Goal: Task Accomplishment & Management: Use online tool/utility

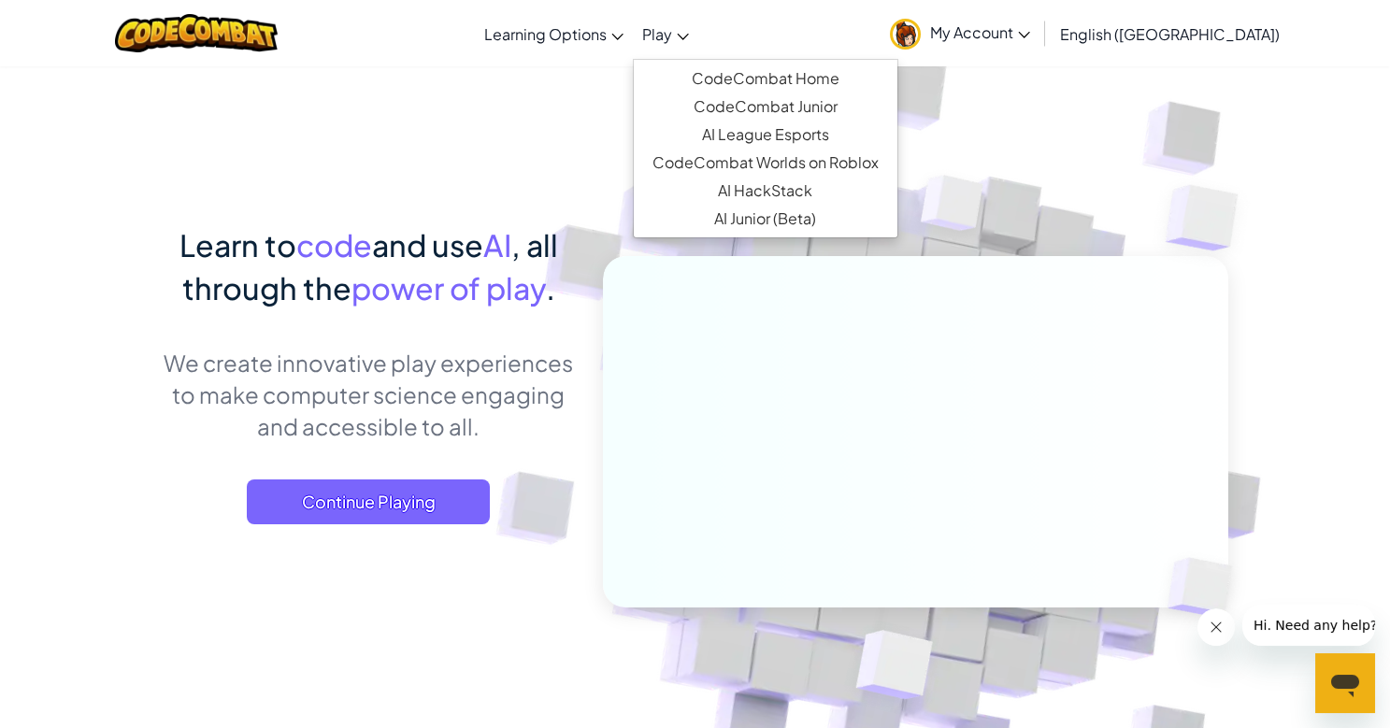
click at [698, 43] on link "Play" at bounding box center [665, 33] width 65 height 50
click at [759, 74] on link "CodeCombat Home" at bounding box center [766, 79] width 264 height 28
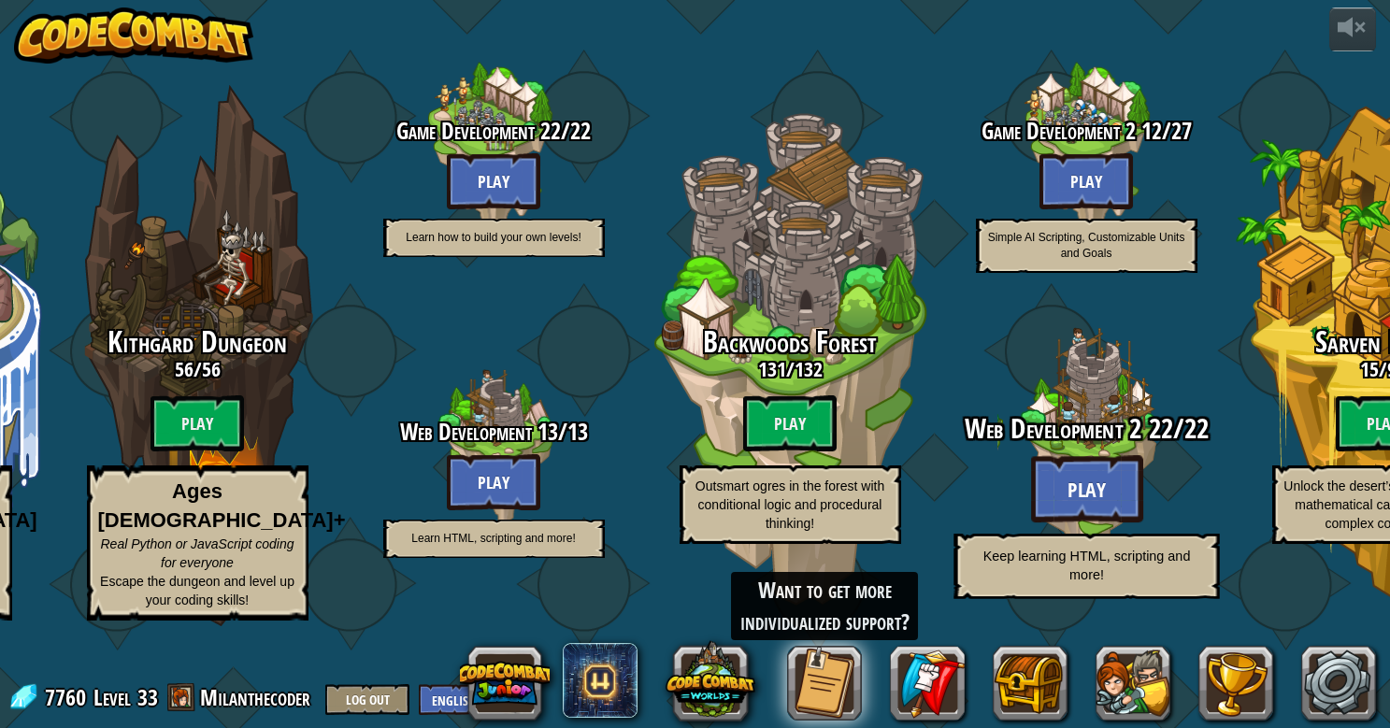
click at [1139, 569] on div "Web Development 2 22 / 22 Play Keep learning HTML, scripting and more!" at bounding box center [1086, 505] width 355 height 185
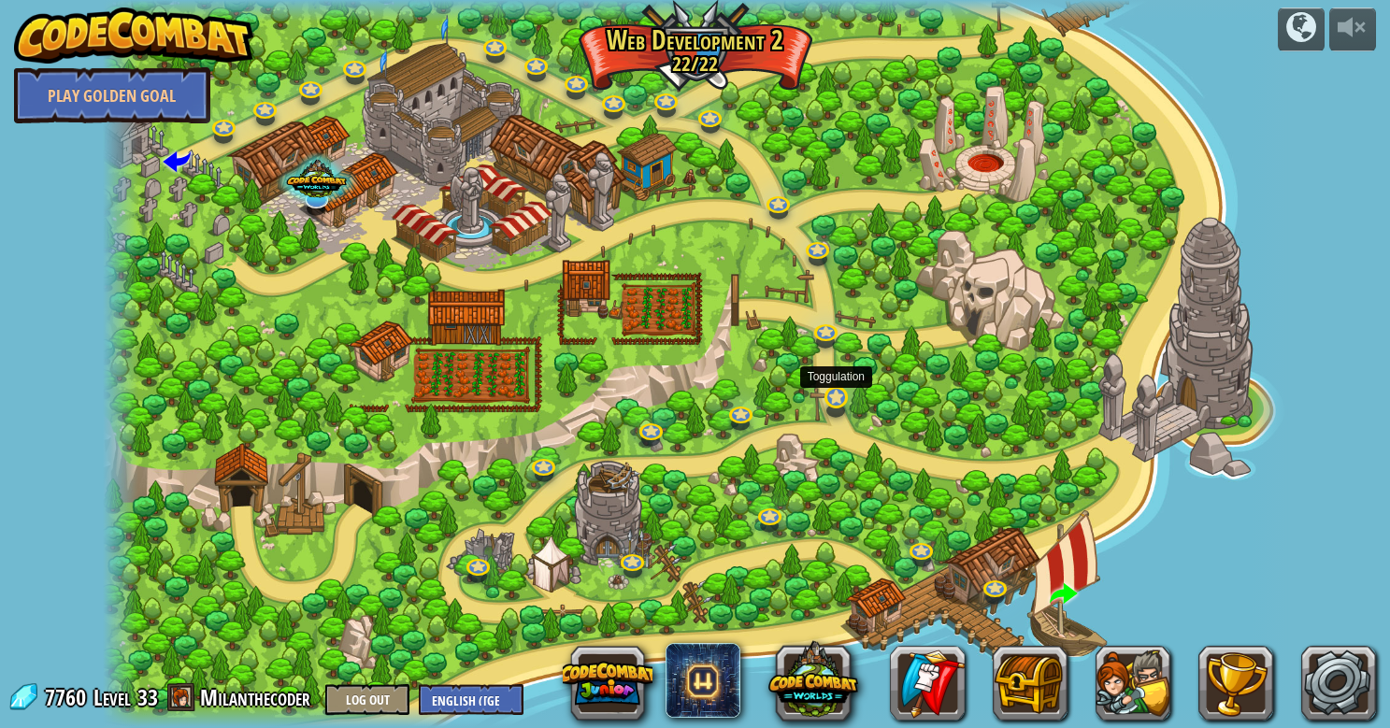
click at [847, 403] on link at bounding box center [836, 398] width 37 height 37
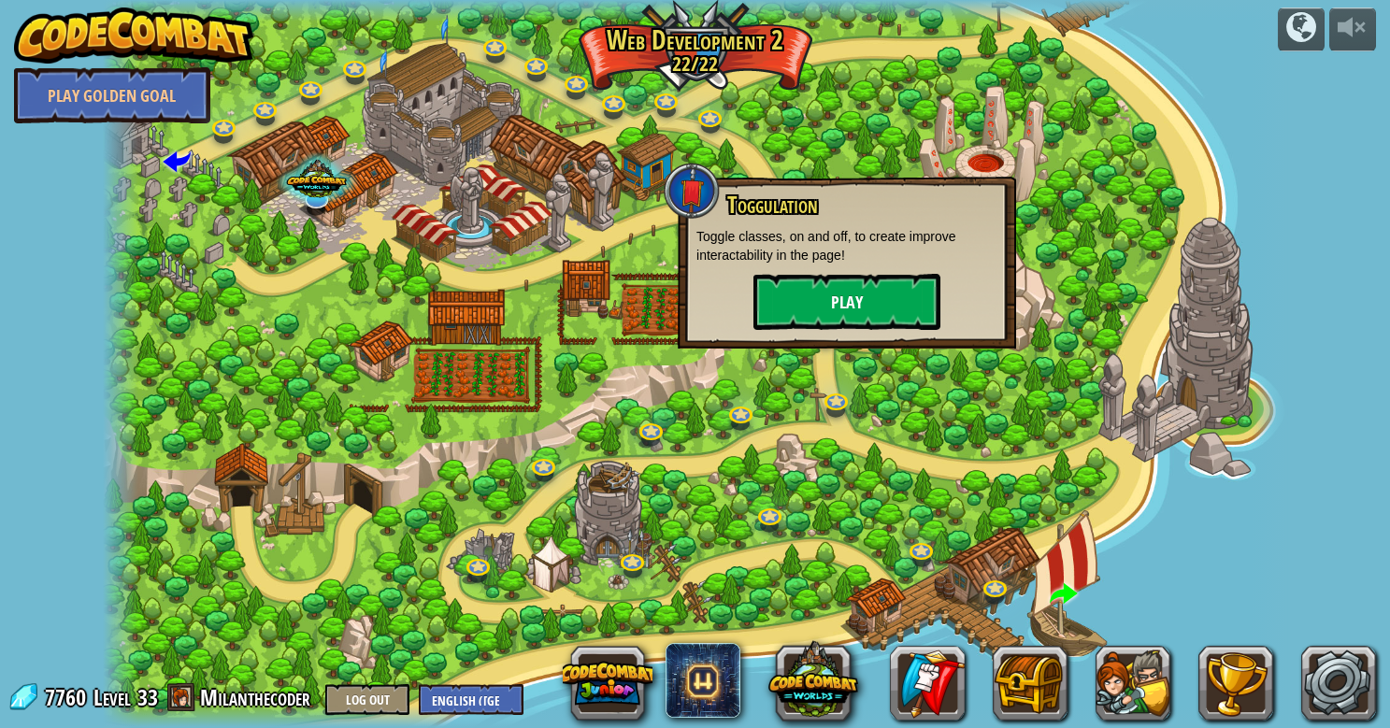
click at [825, 285] on button "Play" at bounding box center [847, 302] width 187 height 56
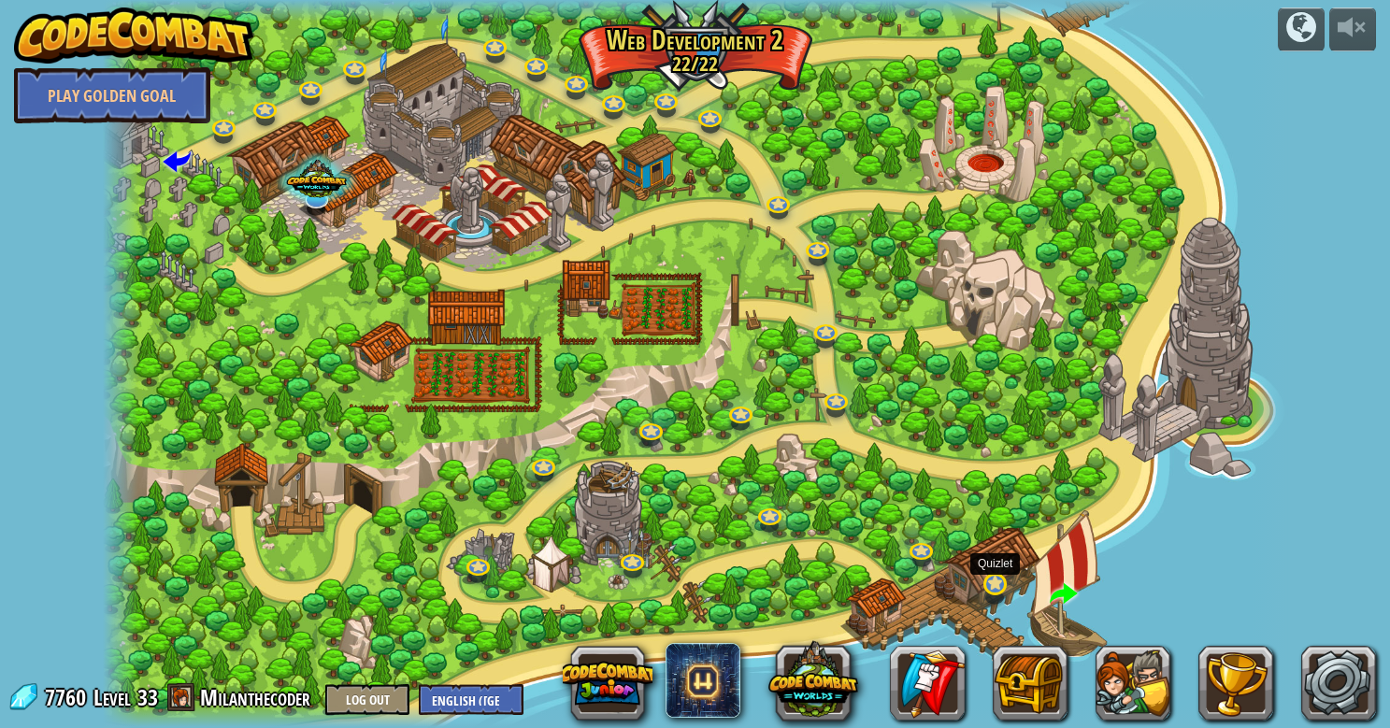
click at [999, 583] on link at bounding box center [995, 585] width 37 height 37
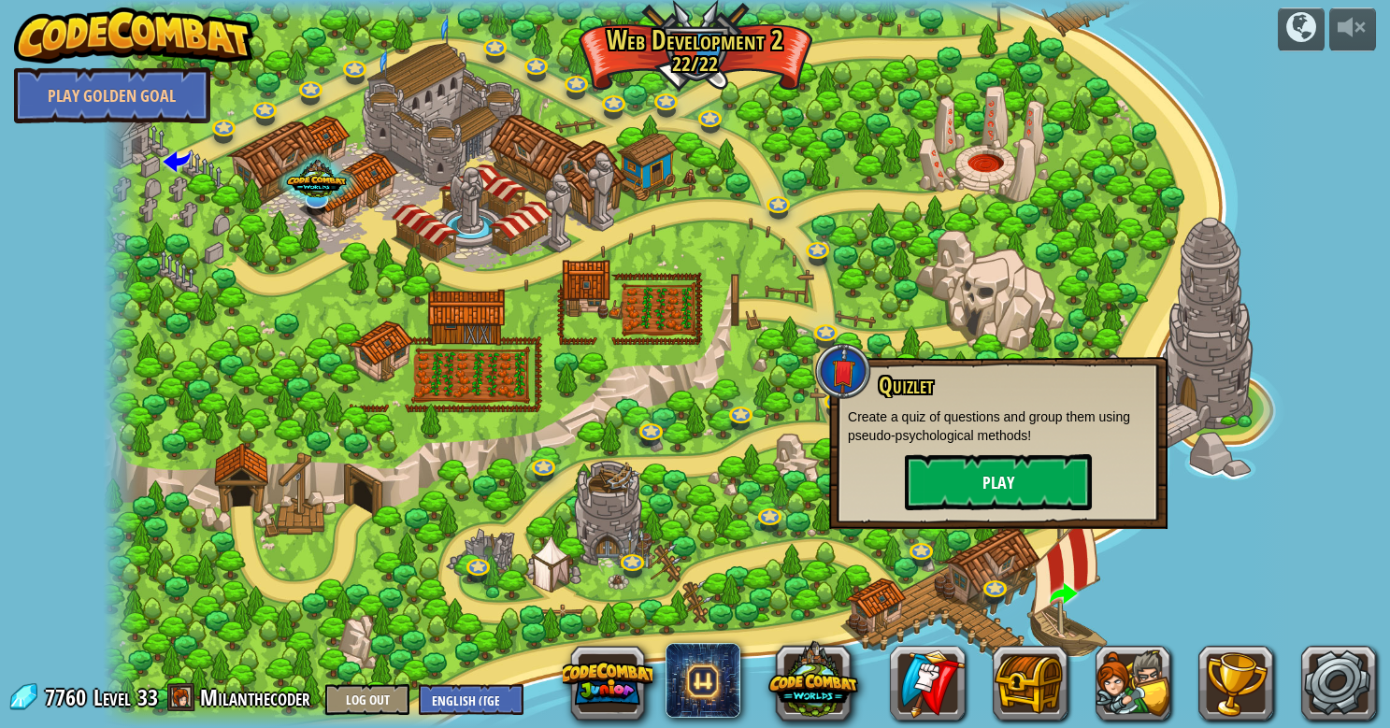
click at [971, 483] on button "Play" at bounding box center [998, 482] width 187 height 56
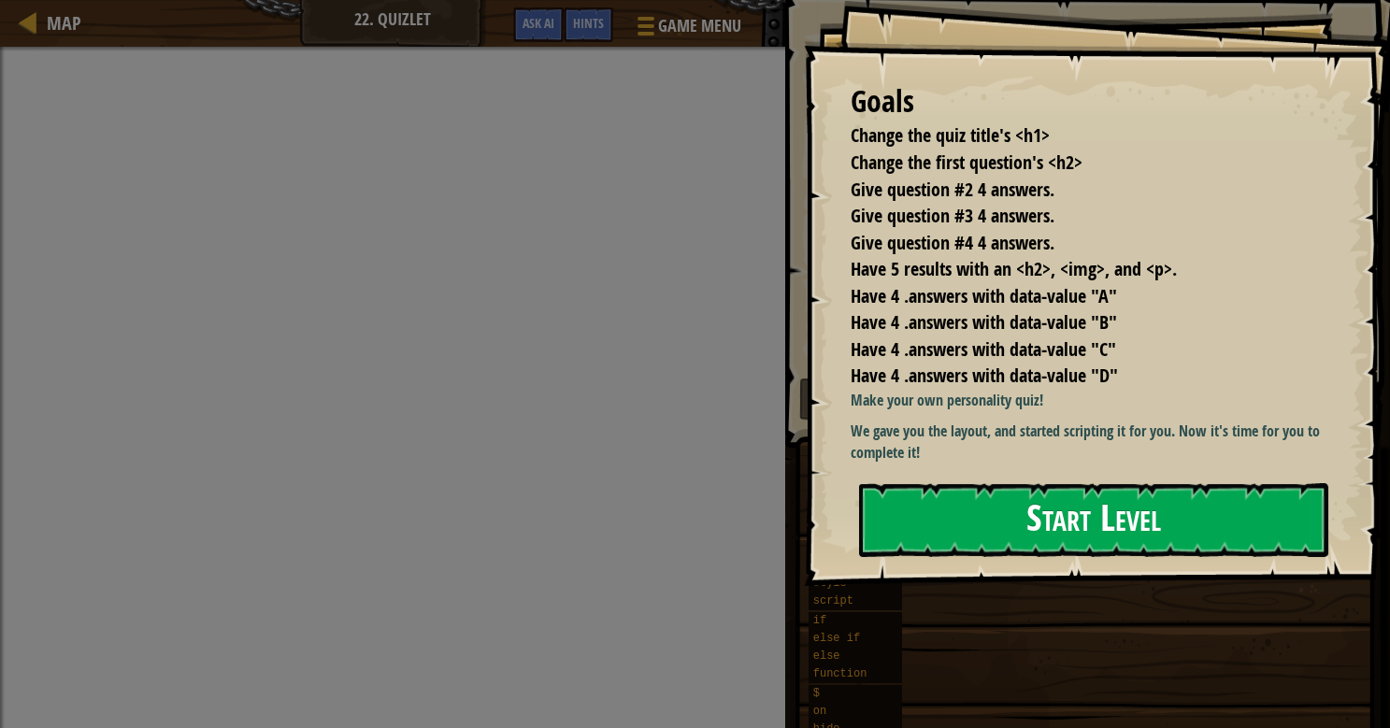
click at [981, 556] on button "Start Level" at bounding box center [1093, 520] width 469 height 74
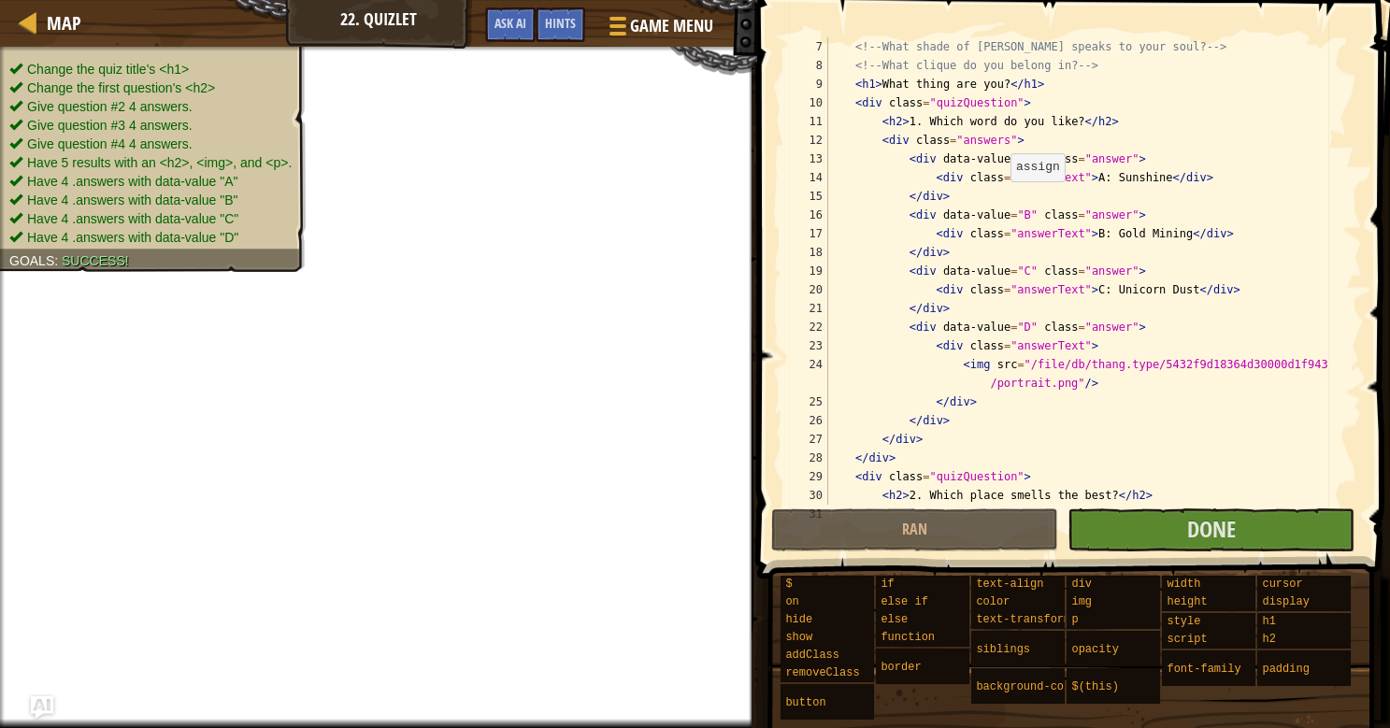
scroll to position [113, 0]
click at [935, 125] on div "<!-- What shade of [PERSON_NAME] speaks to your soul? --> <!-- What clique do y…" at bounding box center [1094, 288] width 538 height 505
click at [953, 141] on div "<!-- What shade of [PERSON_NAME] speaks to your soul? --> <!-- What clique do y…" at bounding box center [1094, 288] width 538 height 505
click at [997, 141] on div "<!-- What shade of [PERSON_NAME] speaks to your soul? --> <!-- What clique do y…" at bounding box center [1094, 288] width 538 height 505
click at [955, 157] on div "<!-- What shade of [PERSON_NAME] speaks to your soul? --> <!-- What clique do y…" at bounding box center [1094, 288] width 538 height 505
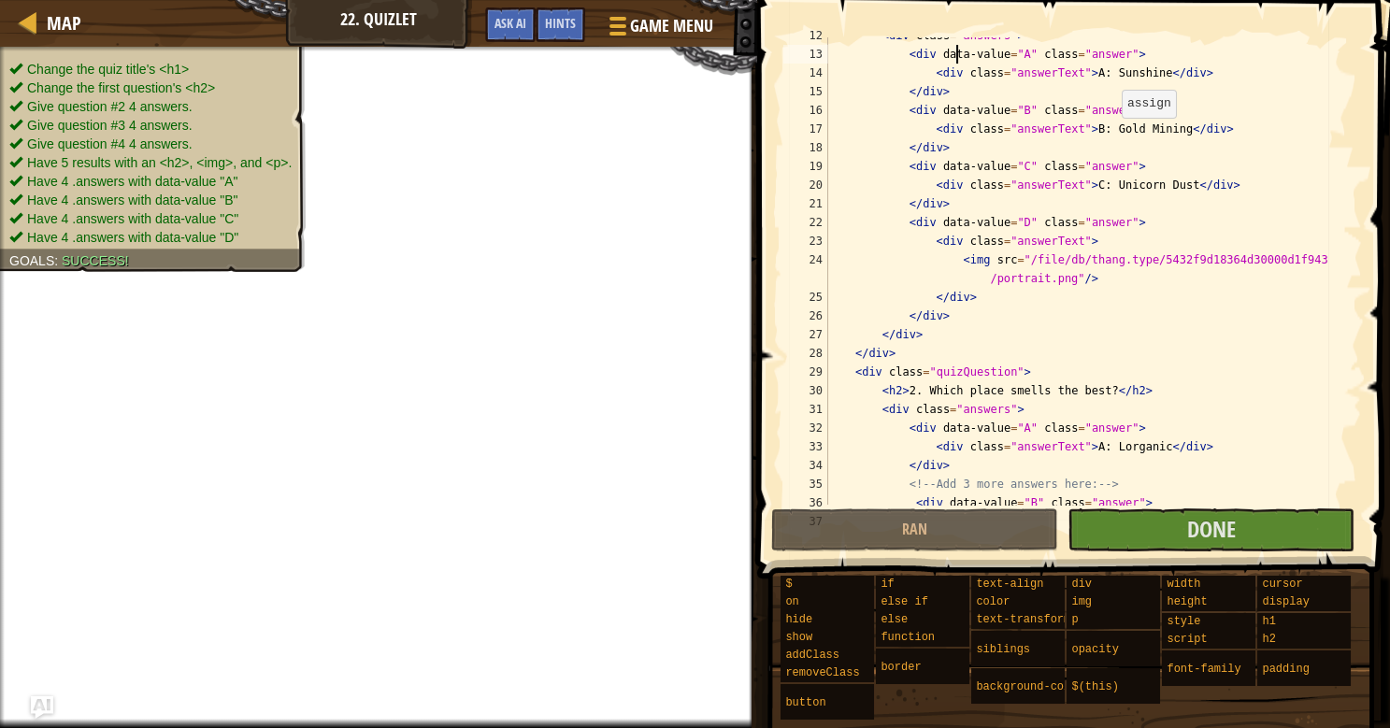
scroll to position [0, 0]
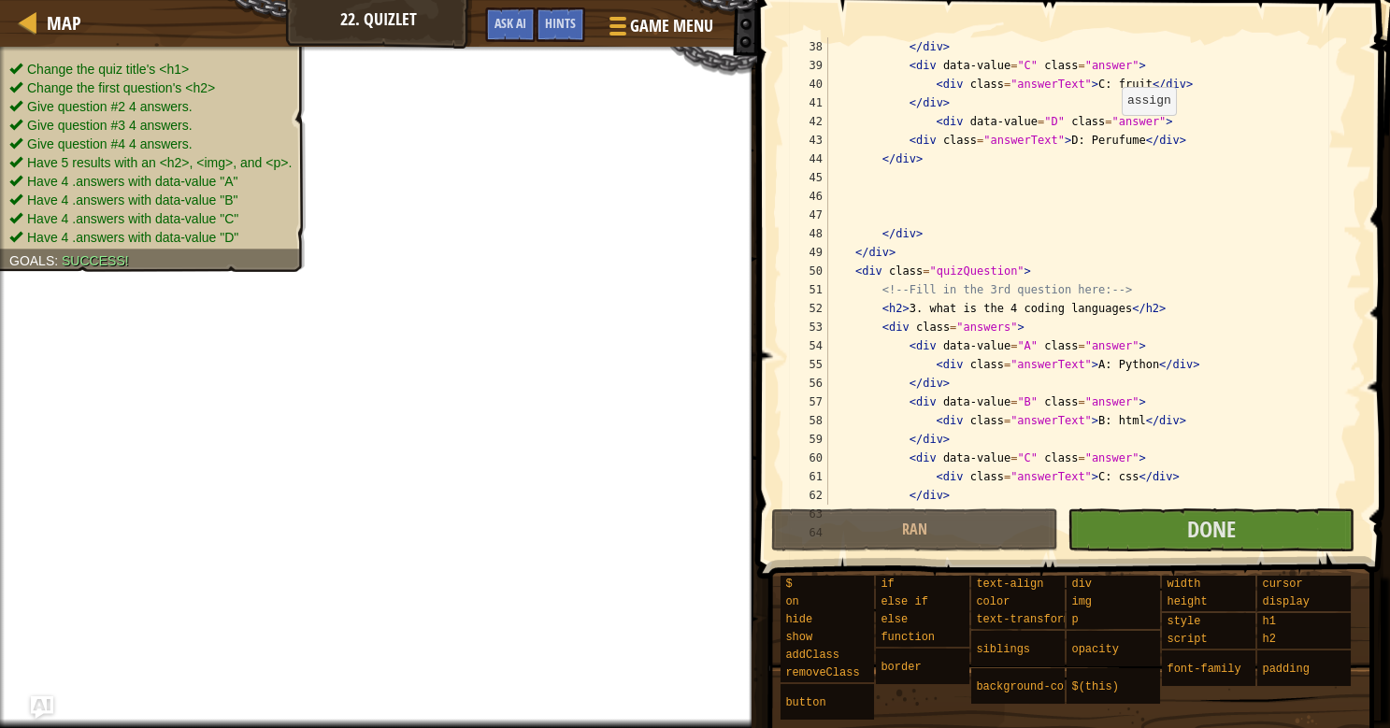
click at [1119, 122] on div "</ div > < div data-value = "C" class = "answer" > < div class = "answerText" >…" at bounding box center [1094, 289] width 538 height 505
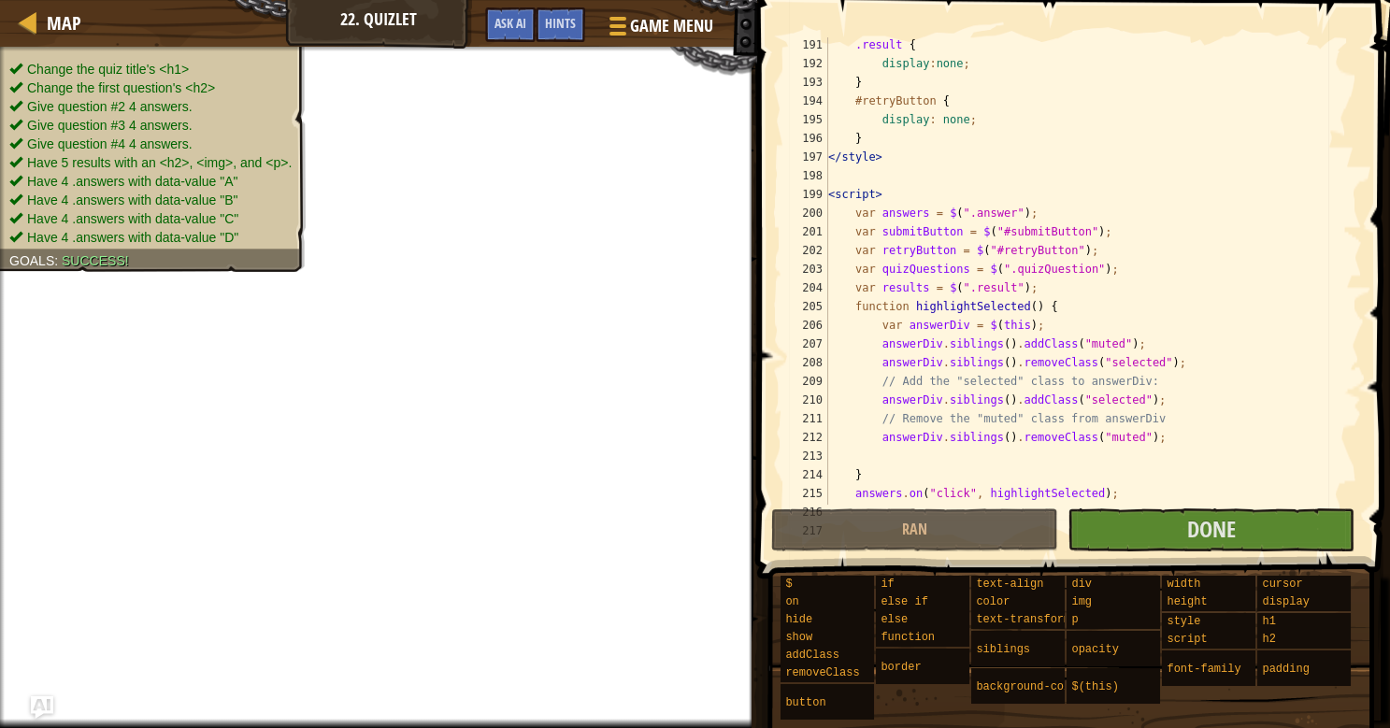
scroll to position [3703, 0]
click at [856, 434] on div ".result { display : none ; } #retryButton { display : none ; } </ style > < scr…" at bounding box center [1094, 289] width 538 height 505
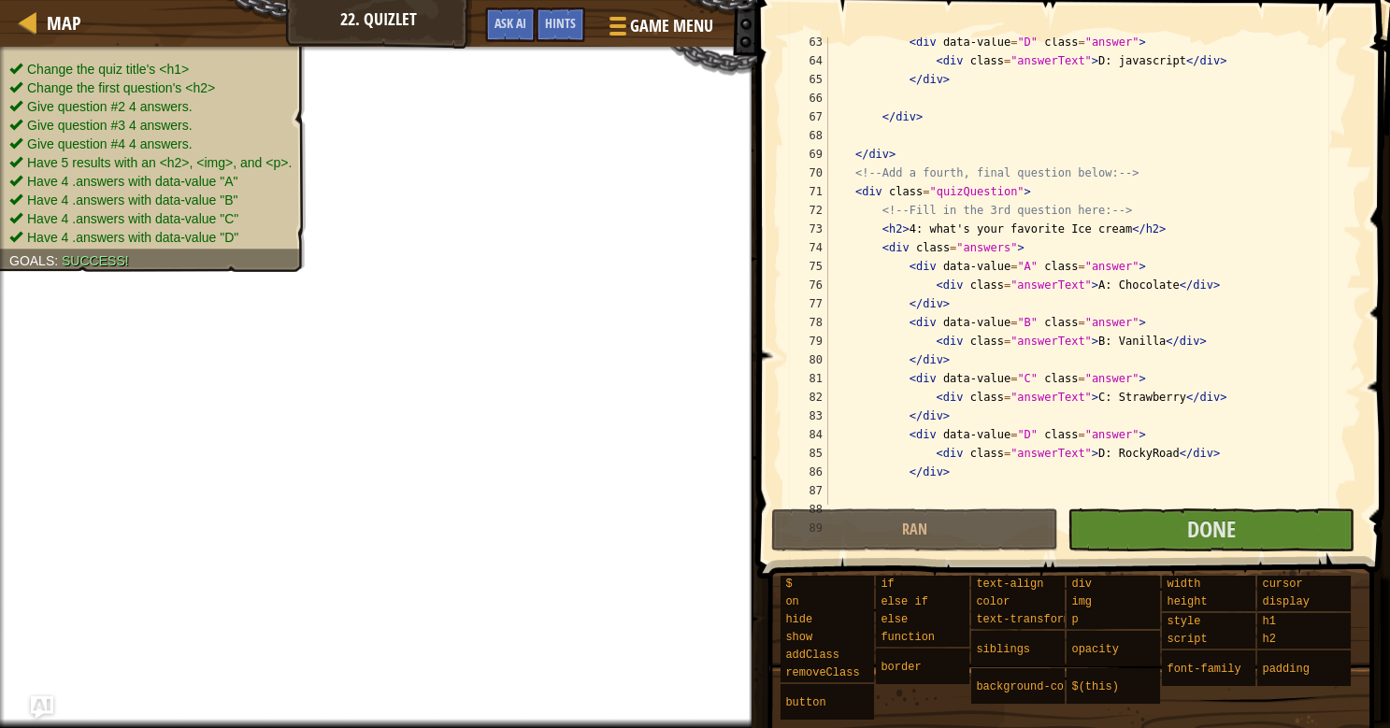
scroll to position [1171, 0]
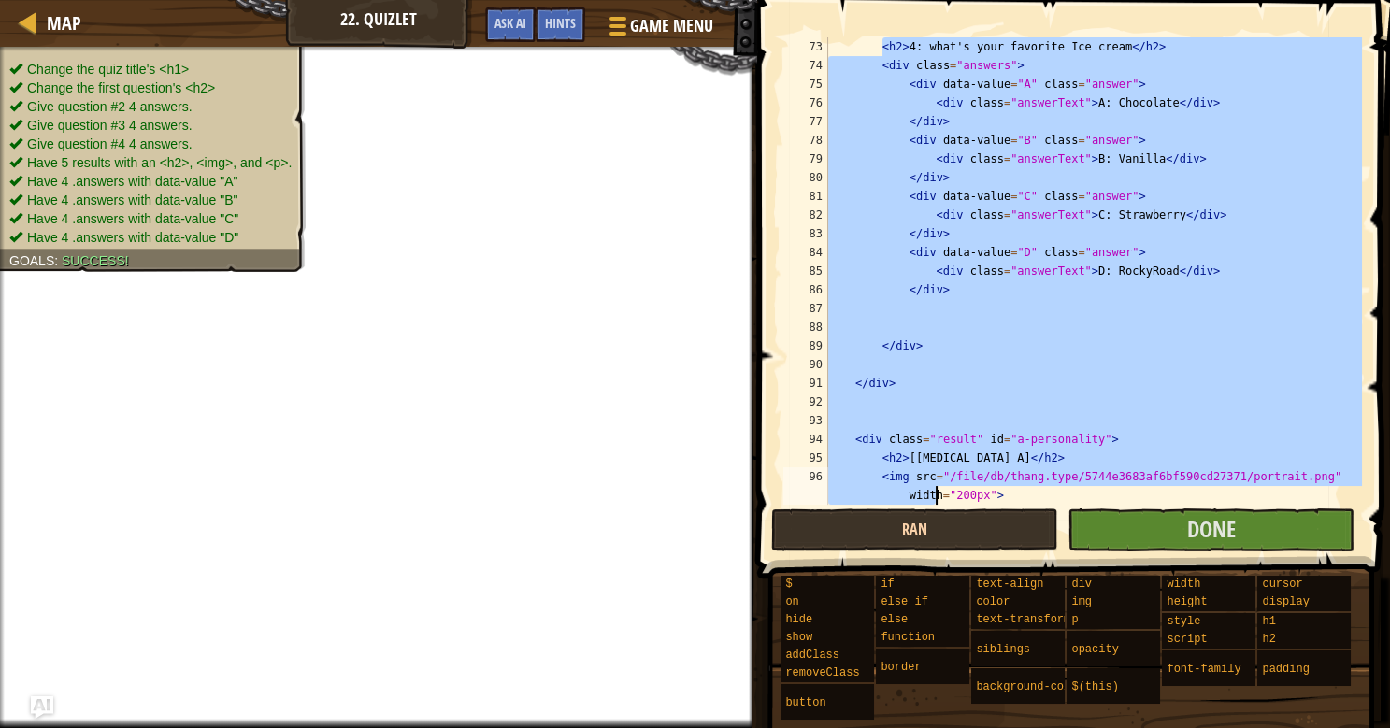
drag, startPoint x: 881, startPoint y: 237, endPoint x: 926, endPoint y: 517, distance: 283.1
click at [928, 524] on div "<h2>4: what's your favorite Ice cream</h2> 73 74 75 76 77 78 79 80 81 82 83 84 …" at bounding box center [1071, 326] width 639 height 634
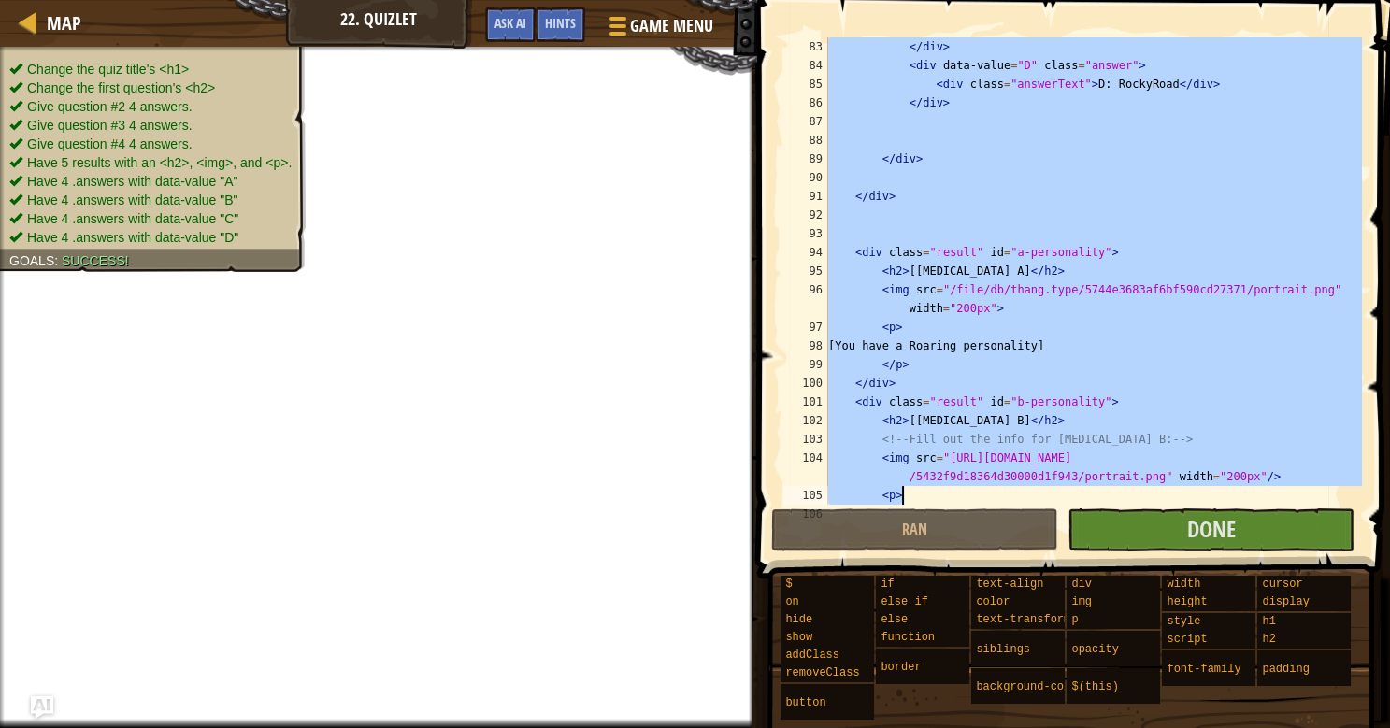
click at [1117, 280] on div "</ div > < div data-value = "D" class = "answer" > < div class = "answerText" >…" at bounding box center [1094, 289] width 538 height 505
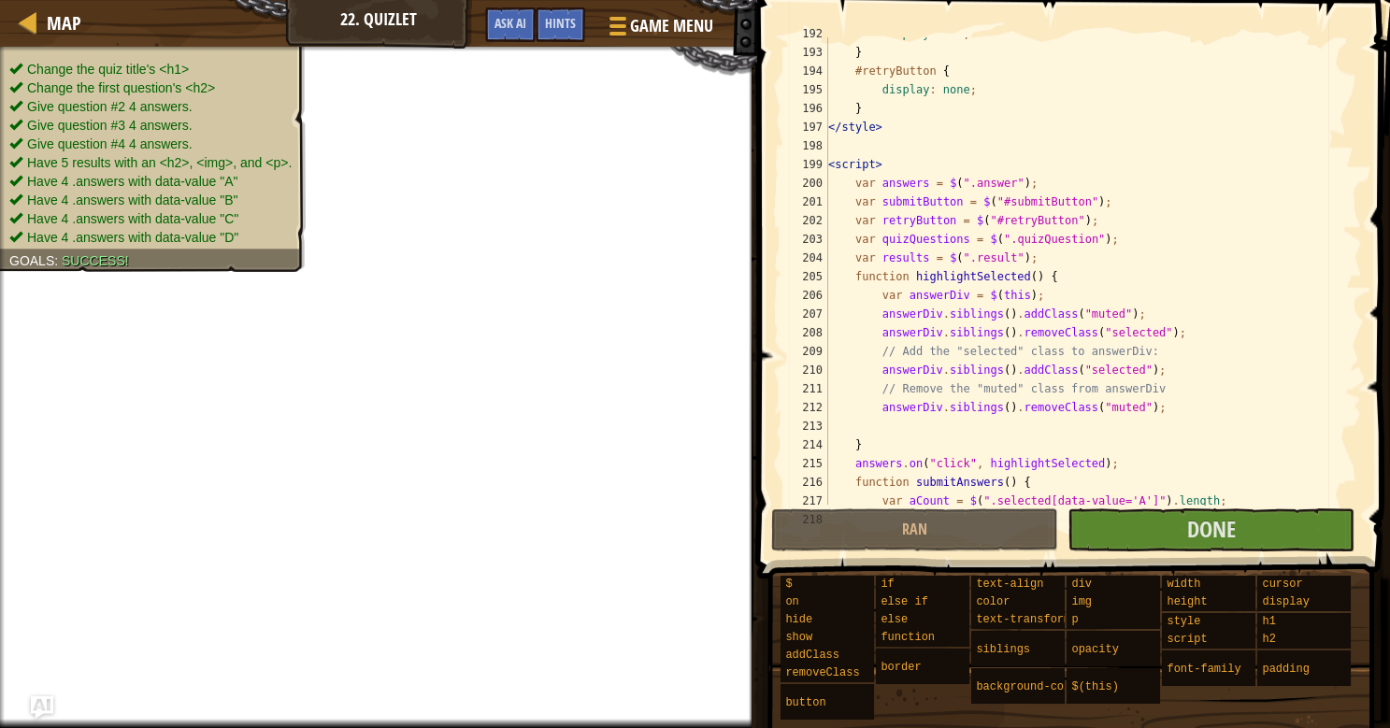
scroll to position [3830, 0]
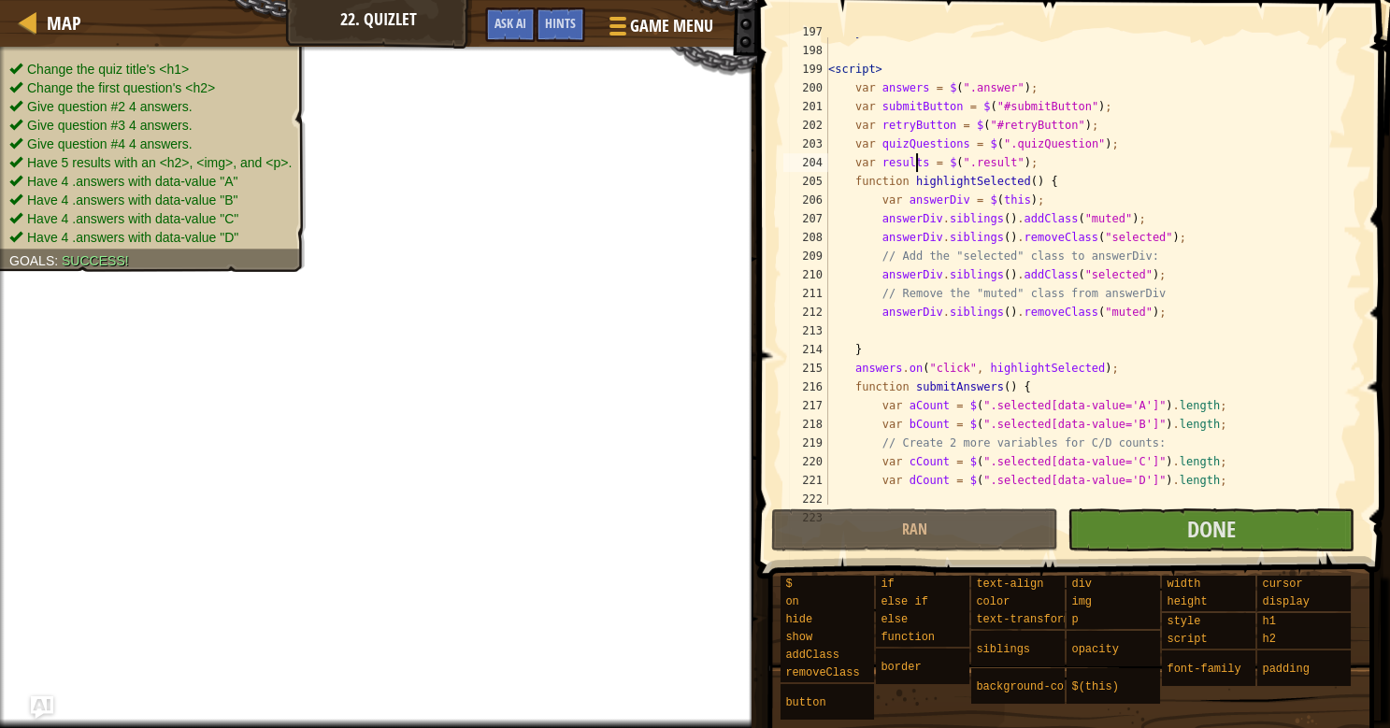
click at [917, 160] on div "</ style > < script > var answers = $ ( ".answer" ) ; var submitButton = $ ( "#…" at bounding box center [1094, 274] width 538 height 505
drag, startPoint x: 856, startPoint y: 185, endPoint x: 1104, endPoint y: 179, distance: 248.8
click at [1104, 179] on div "</ style > < script > var answers = $ ( ".answer" ) ; var submitButton = $ ( "#…" at bounding box center [1094, 274] width 538 height 505
click at [1104, 178] on div "</ style > < script > var answers = $ ( ".answer" ) ; var submitButton = $ ( "#…" at bounding box center [1094, 274] width 538 height 505
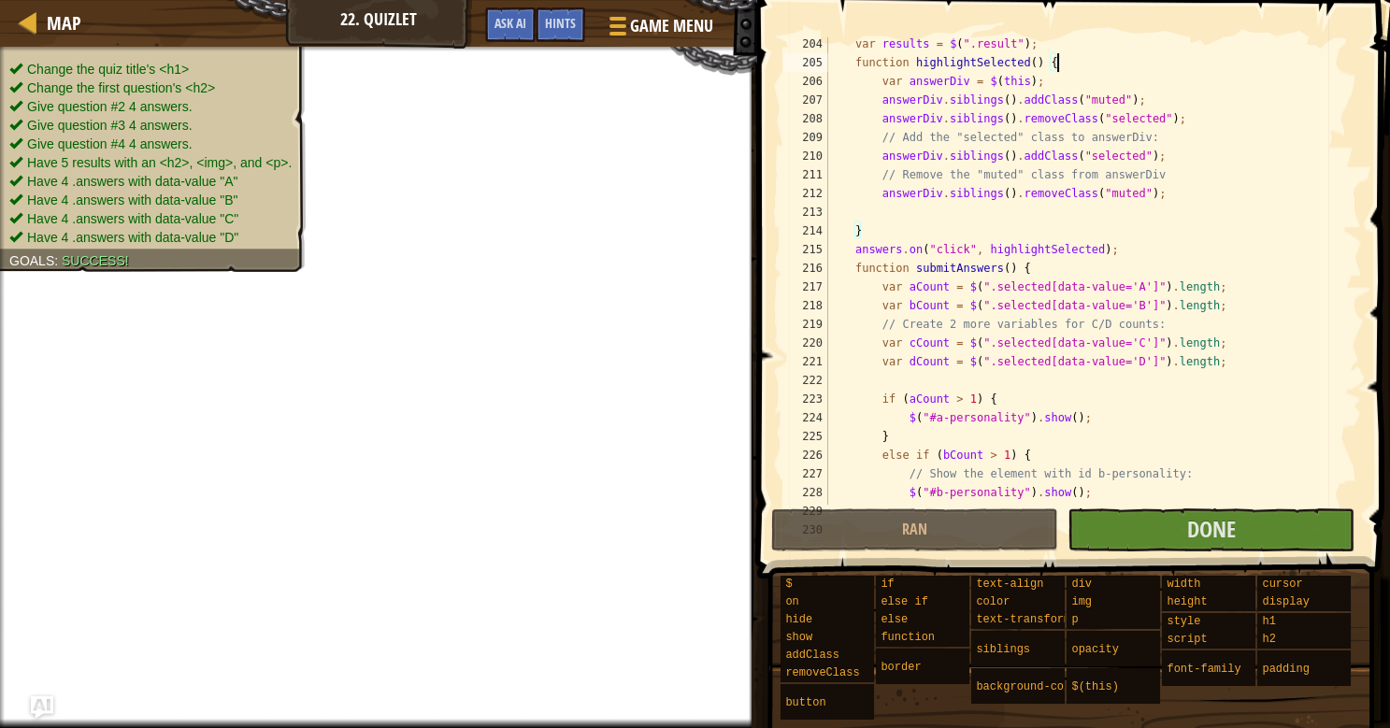
scroll to position [0, 0]
drag, startPoint x: 985, startPoint y: 248, endPoint x: 1050, endPoint y: 241, distance: 65.8
click at [1050, 241] on div "var results = $ ( ".result" ) ; function highlightSelected ( ) { var answerDiv …" at bounding box center [1094, 287] width 538 height 505
click at [1232, 257] on div "var results = $ ( ".result" ) ; function highlightSelected ( ) { var answerDiv …" at bounding box center [1094, 287] width 538 height 505
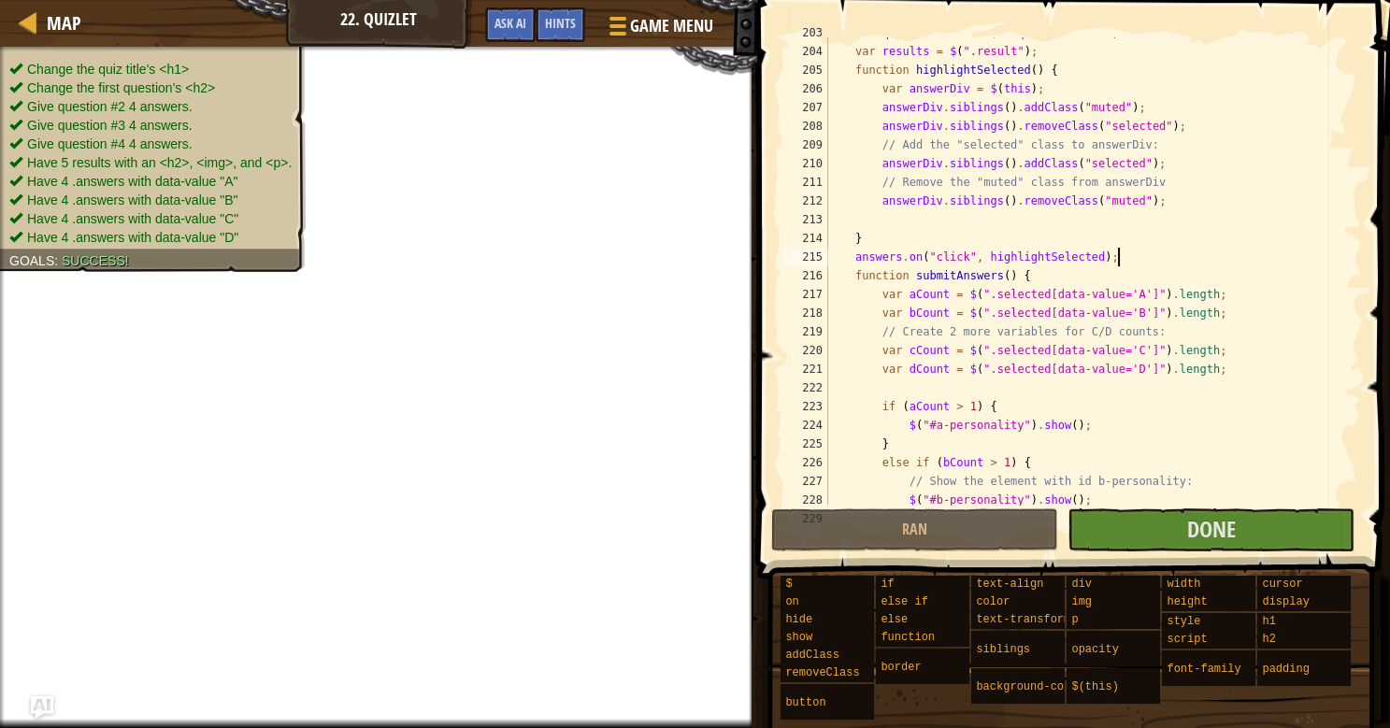
scroll to position [3934, 0]
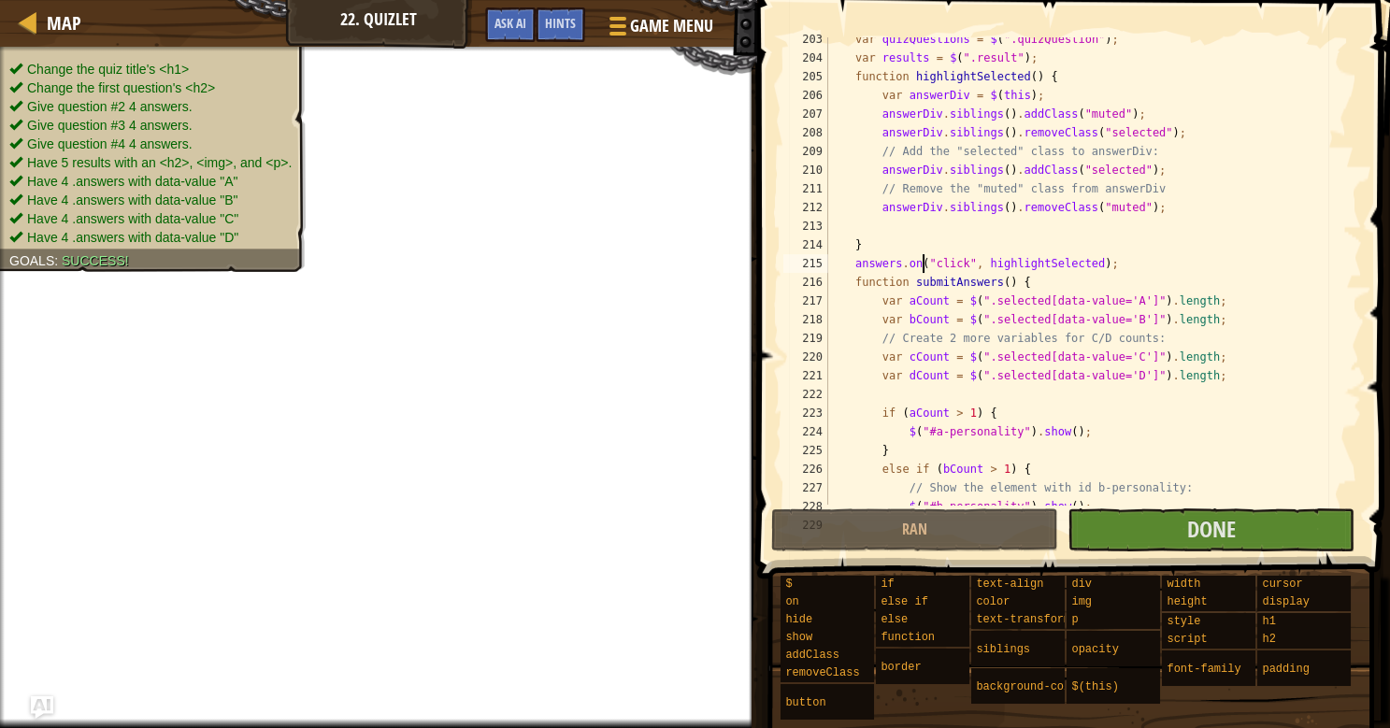
click at [922, 262] on div "var quizQuestions = $ ( ".quizQuestion" ) ; var results = $ ( ".result" ) ; fun…" at bounding box center [1094, 282] width 538 height 505
click at [947, 267] on div "var quizQuestions = $ ( ".quizQuestion" ) ; var results = $ ( ".result" ) ; fun…" at bounding box center [1094, 282] width 538 height 505
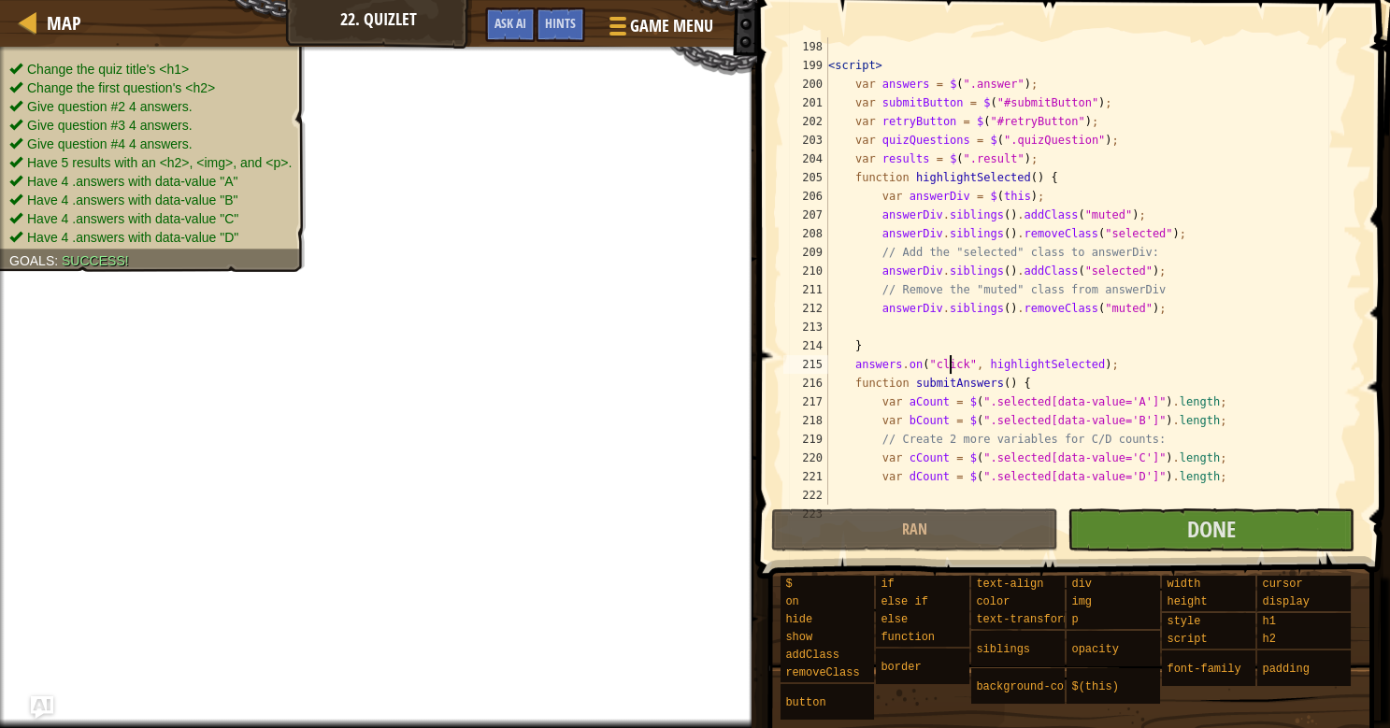
scroll to position [3831, 0]
drag, startPoint x: 911, startPoint y: 183, endPoint x: 1041, endPoint y: 187, distance: 130.0
click at [1041, 187] on div "</ style > < script > var answers = $ ( ".answer" ) ; var submitButton = $ ( "#…" at bounding box center [1094, 274] width 538 height 505
click at [1115, 197] on div "</ style > < script > var answers = $ ( ".answer" ) ; var submitButton = $ ( "#…" at bounding box center [1094, 274] width 538 height 505
click at [1009, 372] on div "</ style > < script > var answers = $ ( ".answer" ) ; var submitButton = $ ( "#…" at bounding box center [1094, 274] width 538 height 505
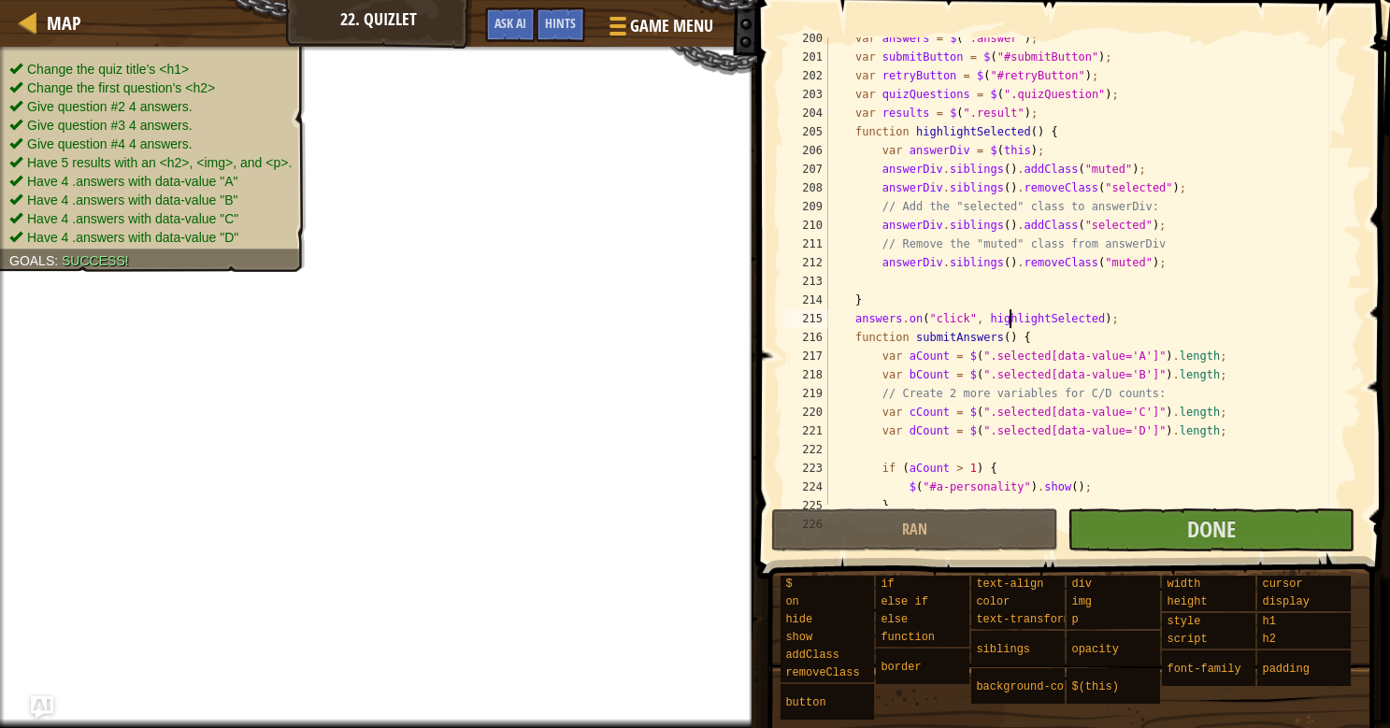
scroll to position [3879, 0]
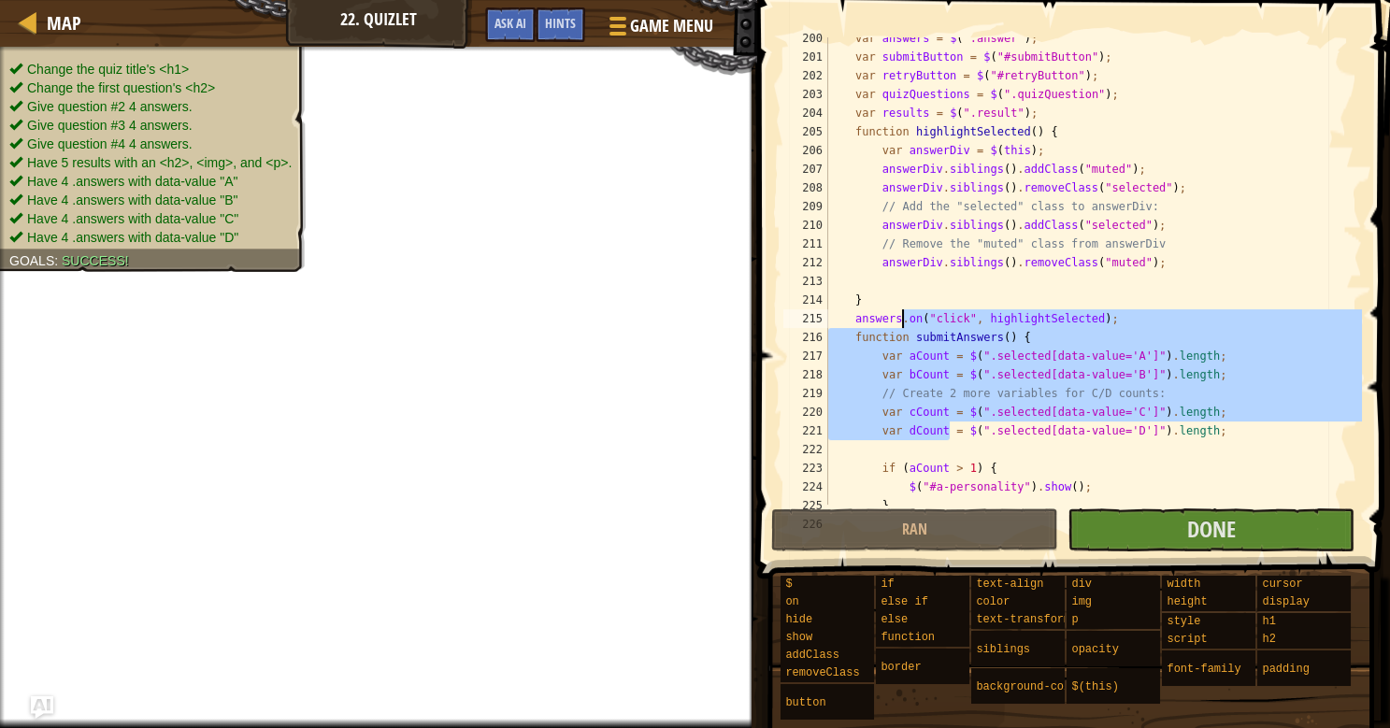
drag, startPoint x: 947, startPoint y: 435, endPoint x: 901, endPoint y: 301, distance: 141.3
click at [900, 310] on div "var answers = $ ( ".answer" ) ; var submitButton = $ ( "#submitButton" ) ; var …" at bounding box center [1094, 281] width 538 height 505
click at [914, 271] on div "var answers = $ ( ".answer" ) ; var submitButton = $ ( "#submitButton" ) ; var …" at bounding box center [1094, 281] width 538 height 505
type textarea "answerDiv.siblings().removeClass("muted");"
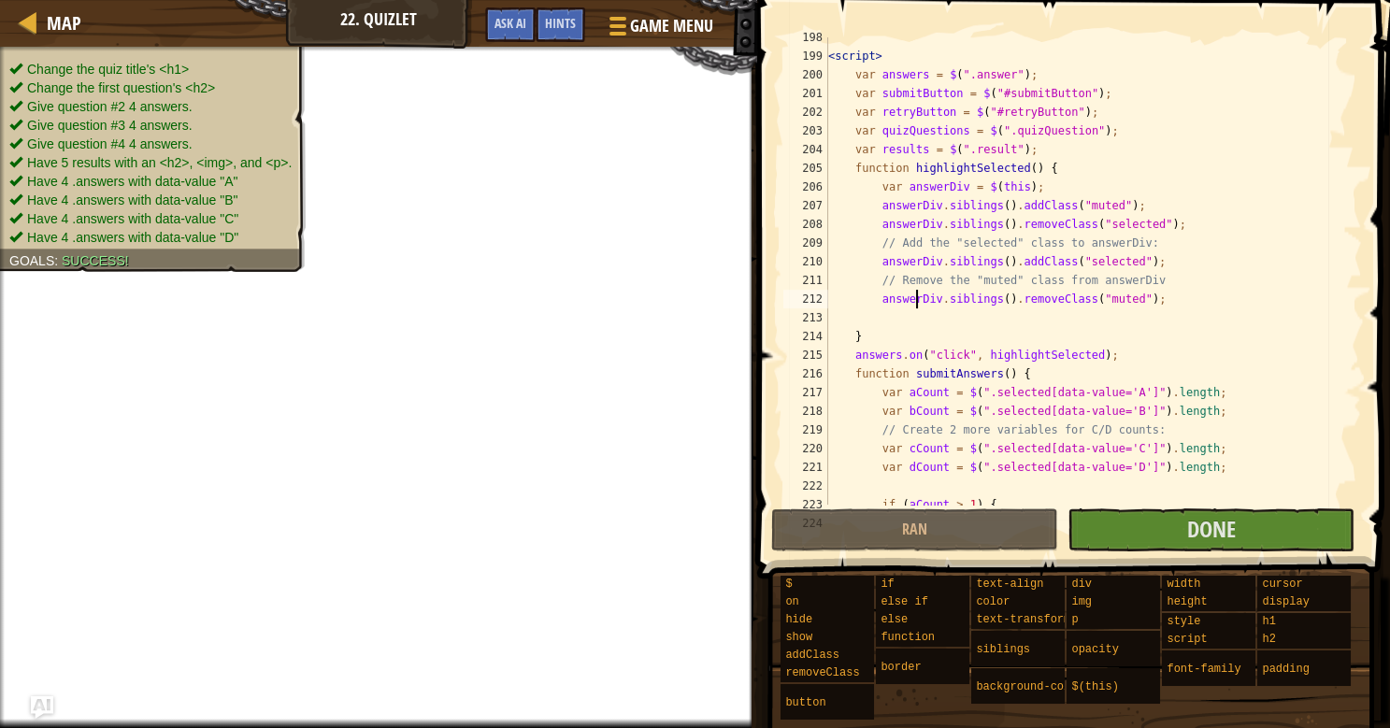
scroll to position [3843, 0]
